Goal: Task Accomplishment & Management: Use online tool/utility

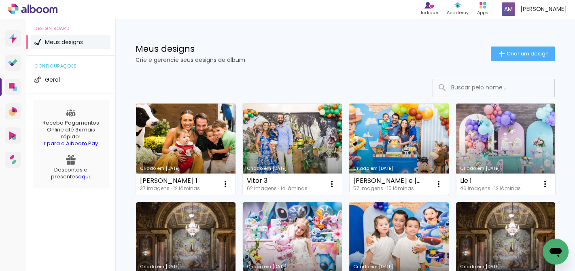
click at [393, 133] on link "Criado em [DATE]" at bounding box center [399, 149] width 100 height 91
click at [0, 0] on neon-animated-pages "Confirmar Cancelar" at bounding box center [0, 0] width 0 height 0
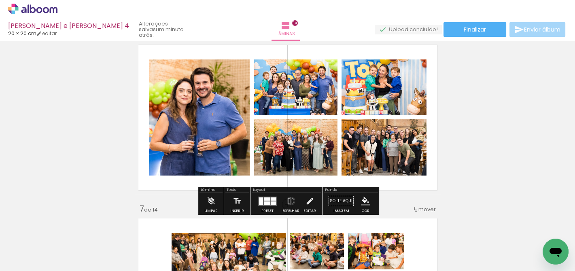
scroll to position [889, 0]
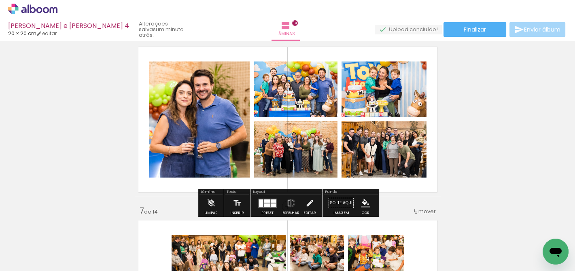
click at [383, 89] on quentale-photo at bounding box center [383, 89] width 85 height 56
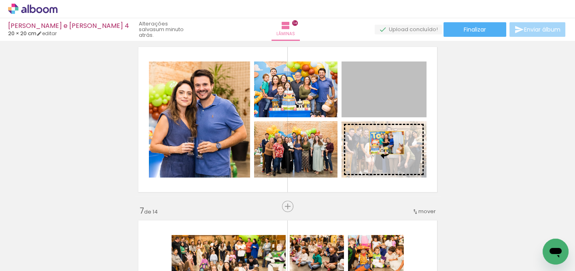
drag, startPoint x: 388, startPoint y: 94, endPoint x: 387, endPoint y: 143, distance: 49.4
click at [0, 0] on slot at bounding box center [0, 0] width 0 height 0
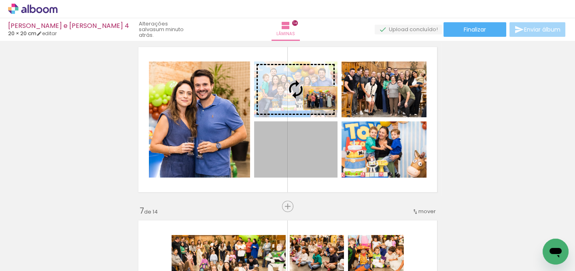
drag, startPoint x: 320, startPoint y: 147, endPoint x: 320, endPoint y: 89, distance: 57.4
click at [0, 0] on slot at bounding box center [0, 0] width 0 height 0
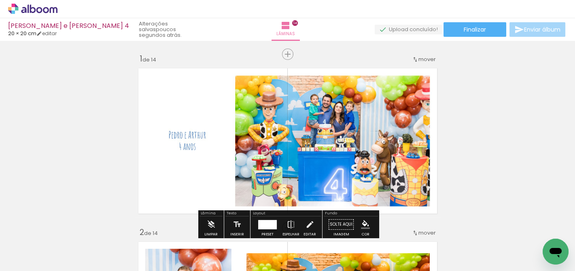
scroll to position [0, 0]
click at [472, 29] on span "Finalizar" at bounding box center [475, 30] width 22 height 6
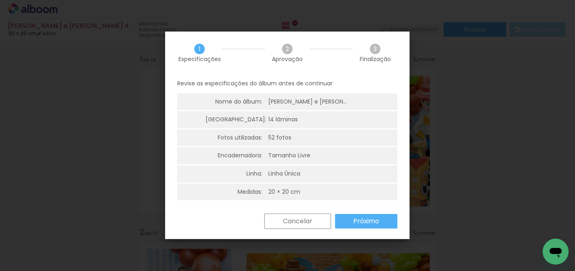
click at [0, 0] on slot "Próximo" at bounding box center [0, 0] width 0 height 0
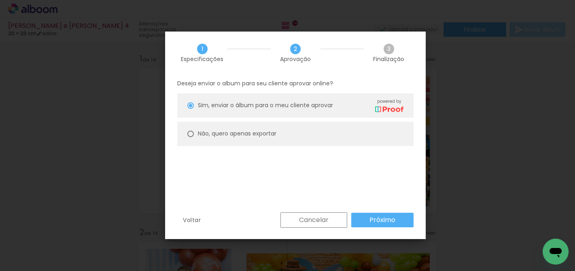
click at [297, 135] on paper-radio-button "Não, quero apenas exportar" at bounding box center [295, 134] width 236 height 24
type paper-radio-button "on"
click at [0, 0] on slot "Próximo" at bounding box center [0, 0] width 0 height 0
type input "Alta, 300 DPI"
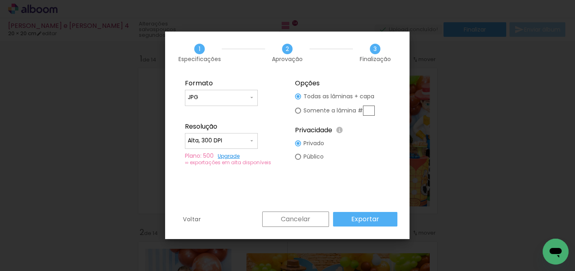
click at [0, 0] on slot "Exportar" at bounding box center [0, 0] width 0 height 0
